Goal: Transaction & Acquisition: Purchase product/service

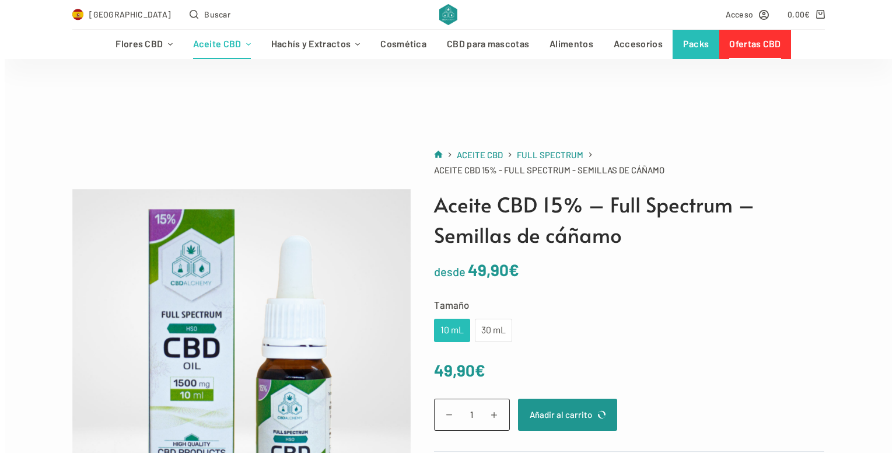
scroll to position [191, 0]
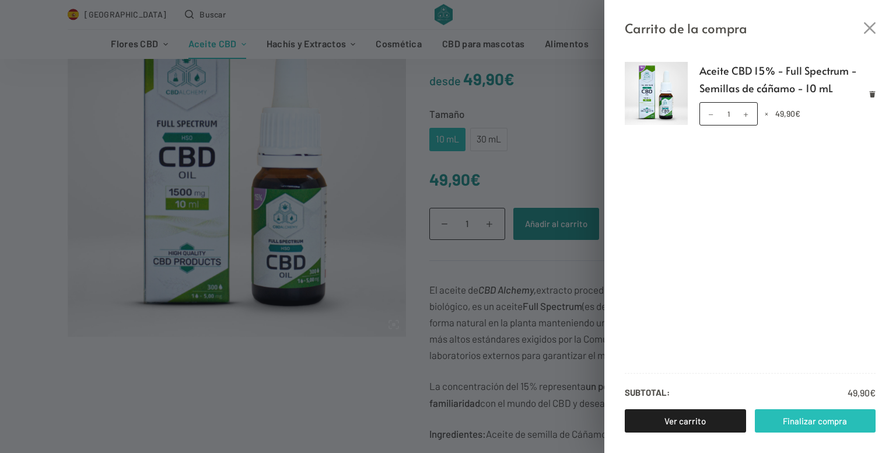
click at [797, 421] on link "Finalizar compra" at bounding box center [815, 420] width 121 height 23
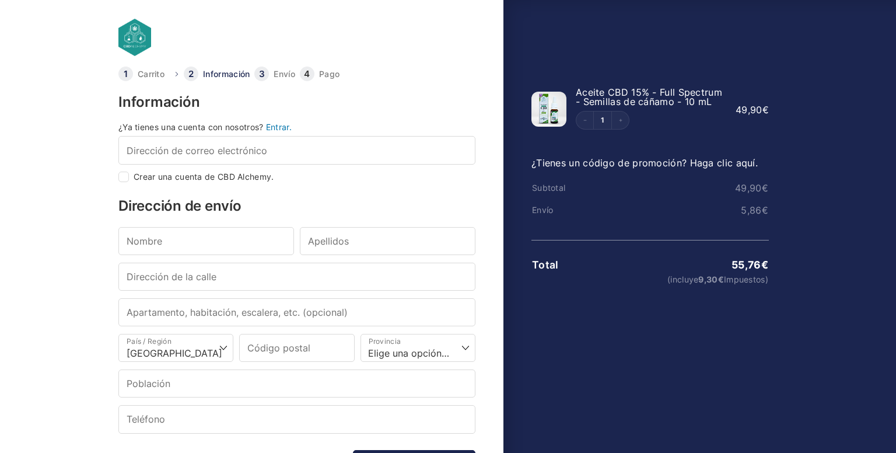
select select "B"
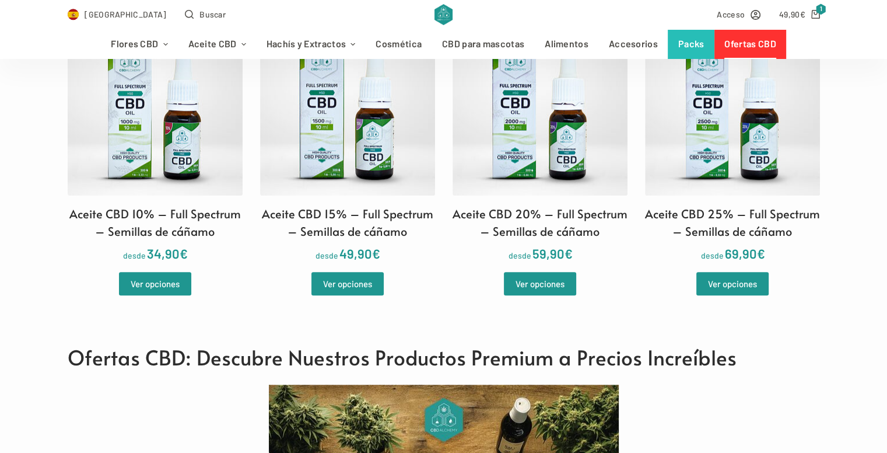
scroll to position [1012, 0]
click at [348, 280] on link "Ver opciones" at bounding box center [347, 283] width 72 height 23
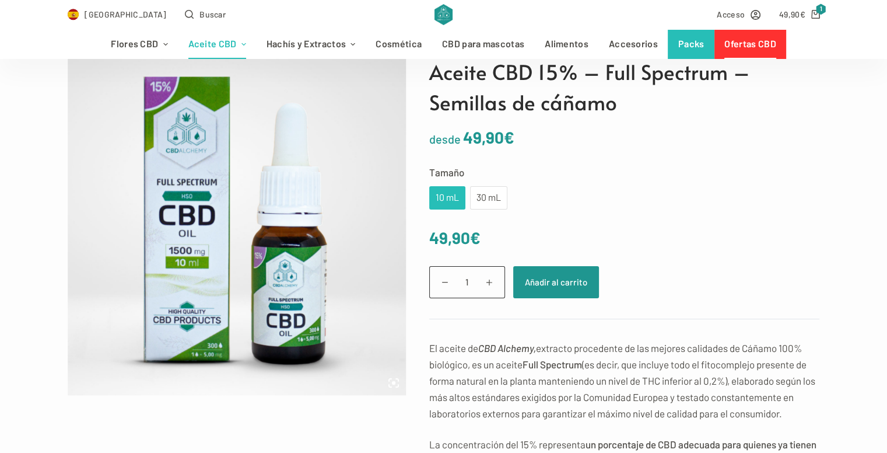
scroll to position [133, 0]
click at [485, 198] on div "30 mL" at bounding box center [488, 197] width 23 height 15
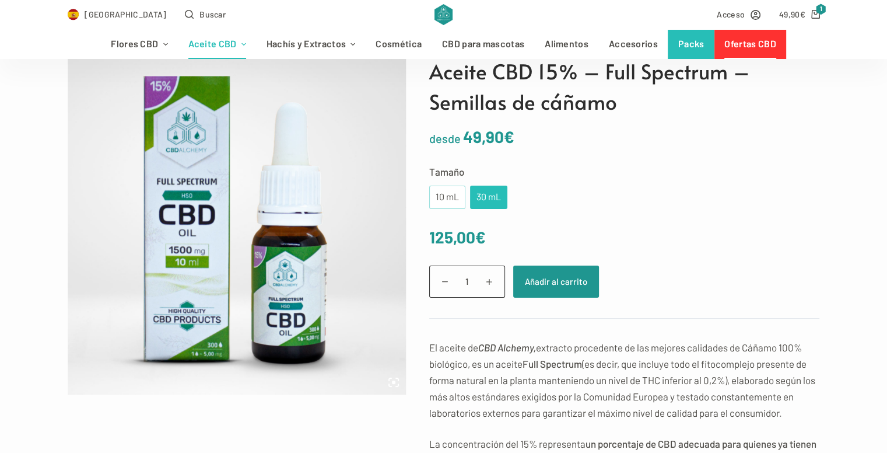
click at [452, 197] on div "10 mL" at bounding box center [447, 197] width 22 height 15
click at [483, 201] on div "30 mL" at bounding box center [488, 197] width 23 height 15
click at [433, 199] on div "10 mL" at bounding box center [447, 196] width 36 height 23
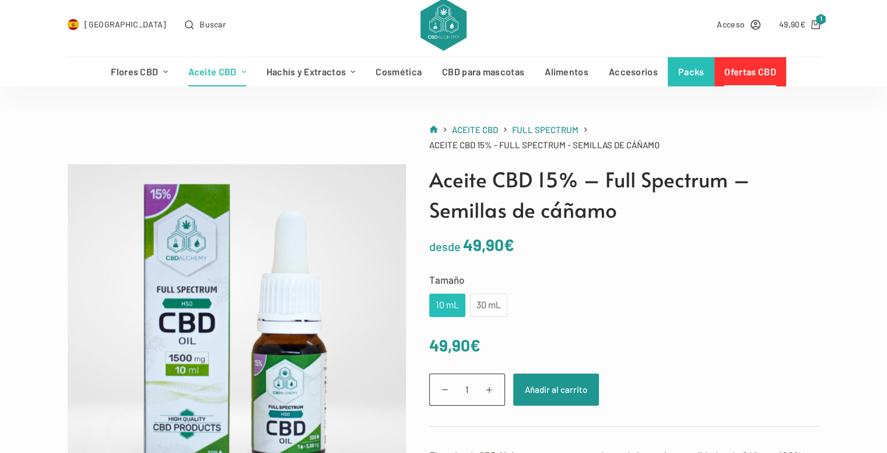
scroll to position [0, 0]
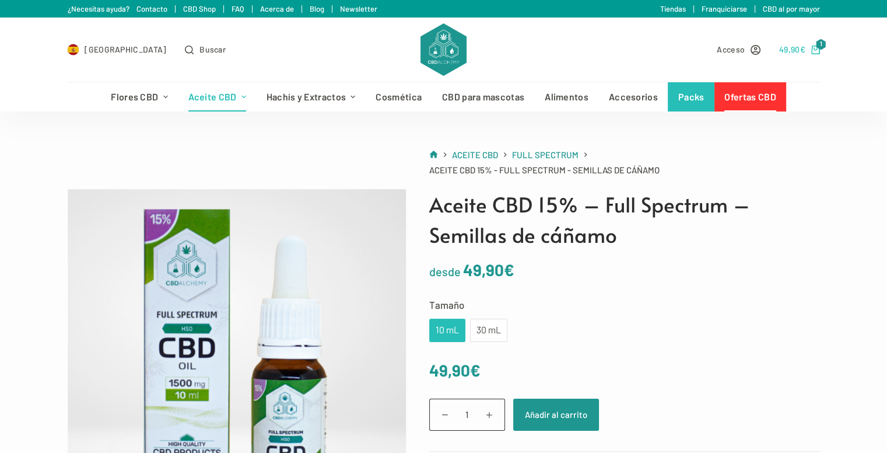
click at [809, 51] on link "49,90 € 1" at bounding box center [799, 49] width 41 height 13
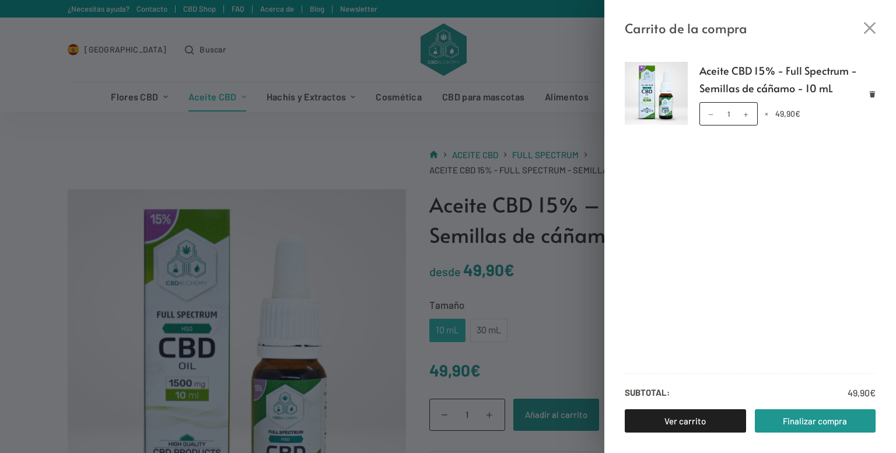
click at [877, 36] on div "Carrito de la compra" at bounding box center [750, 19] width 292 height 38
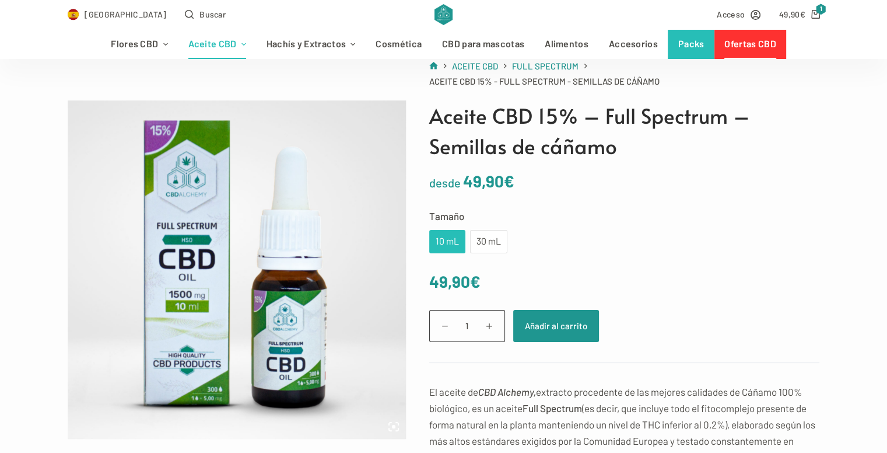
scroll to position [90, 0]
